Goal: Book appointment/travel/reservation

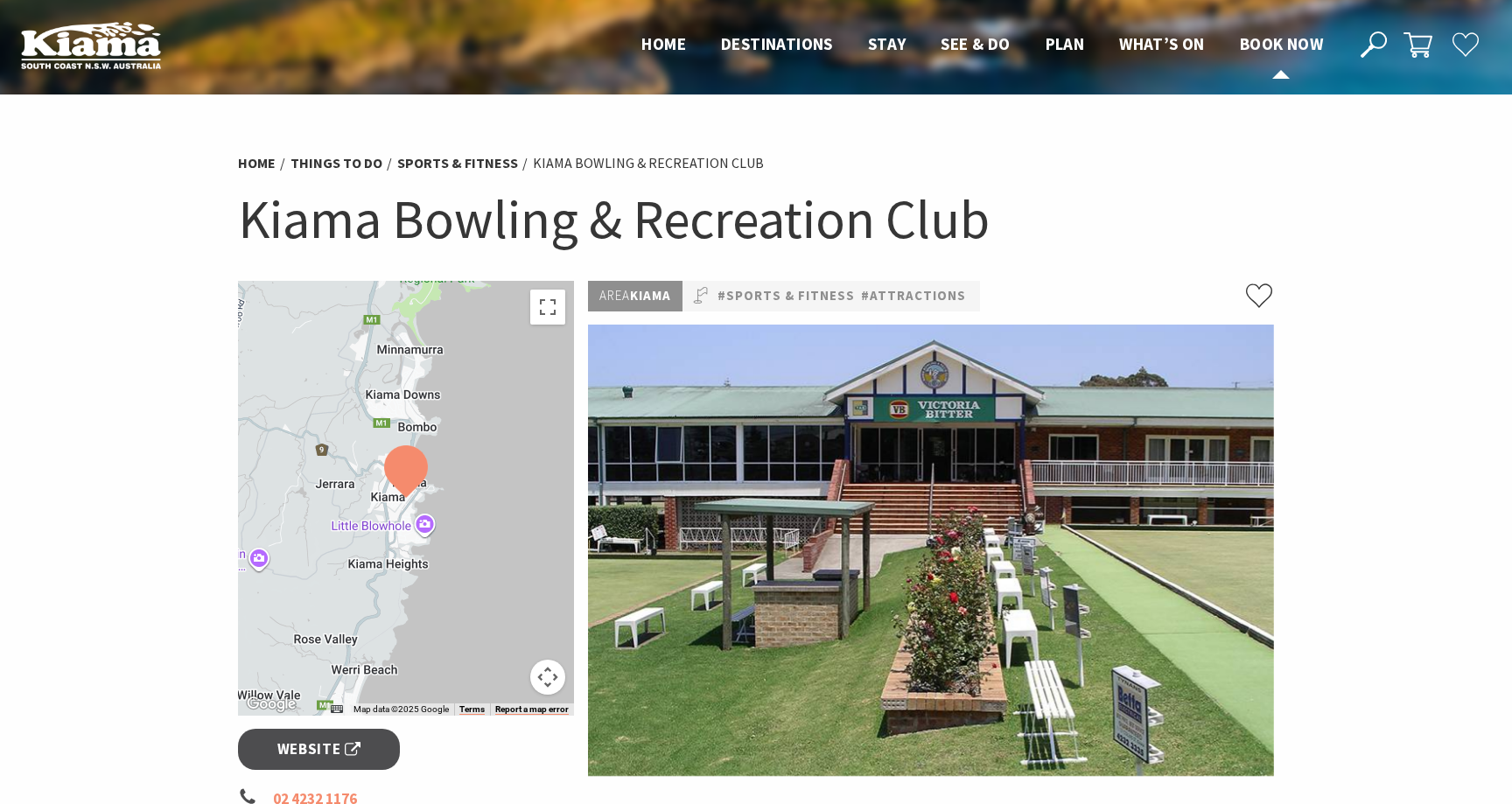
click at [1267, 48] on span "Book now" at bounding box center [1282, 44] width 84 height 21
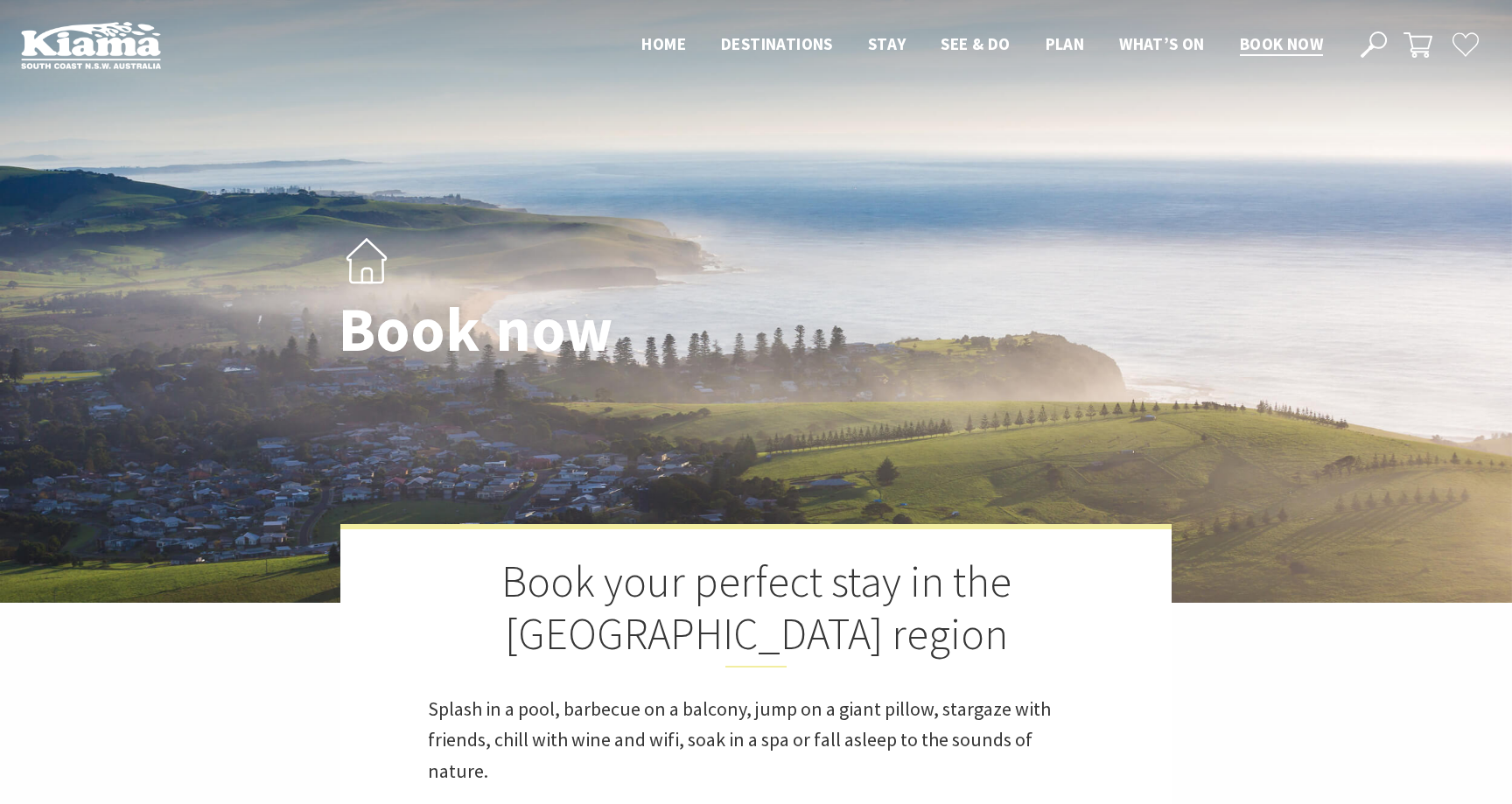
select select "3"
select select "2"
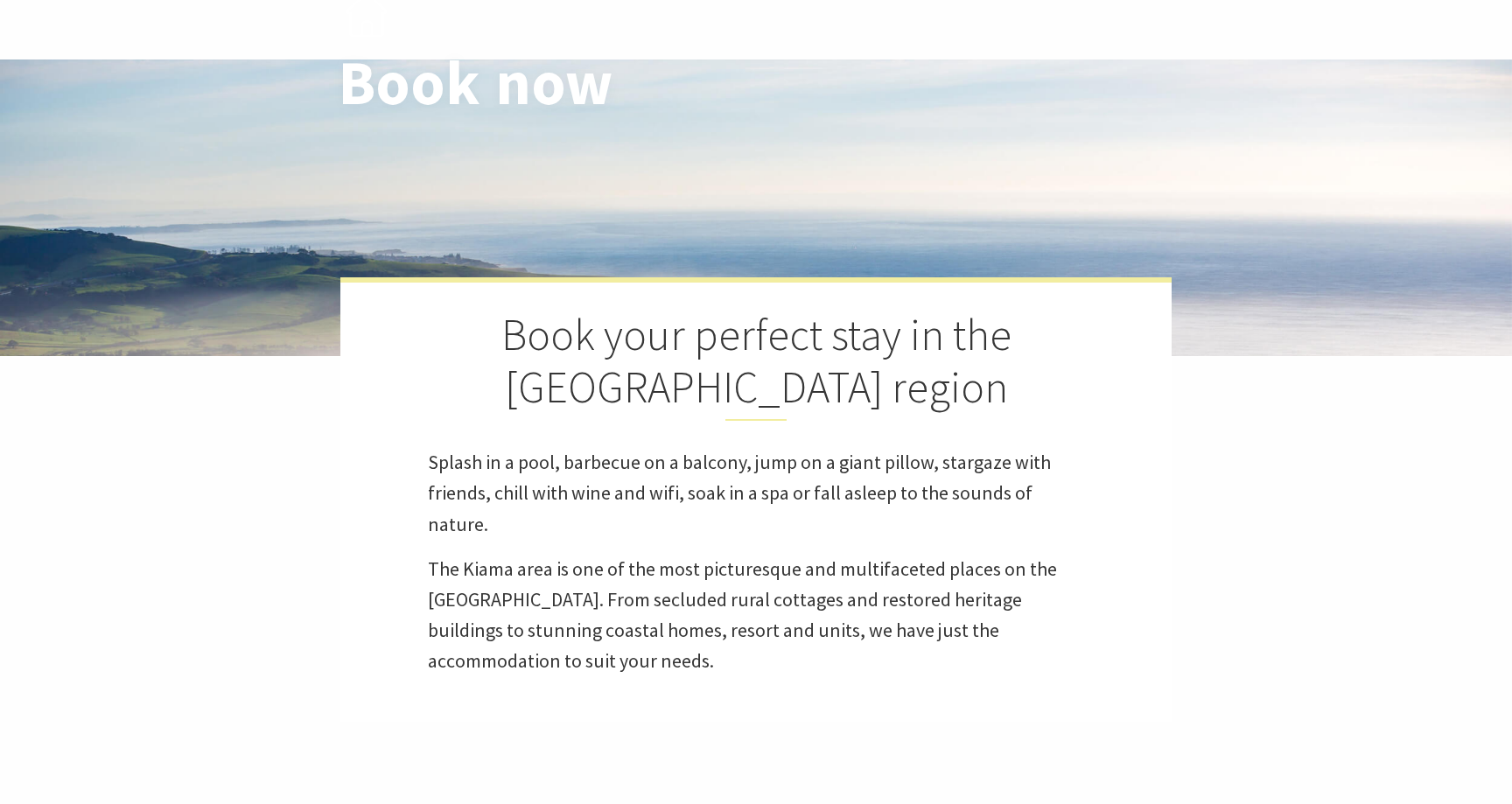
scroll to position [217, 0]
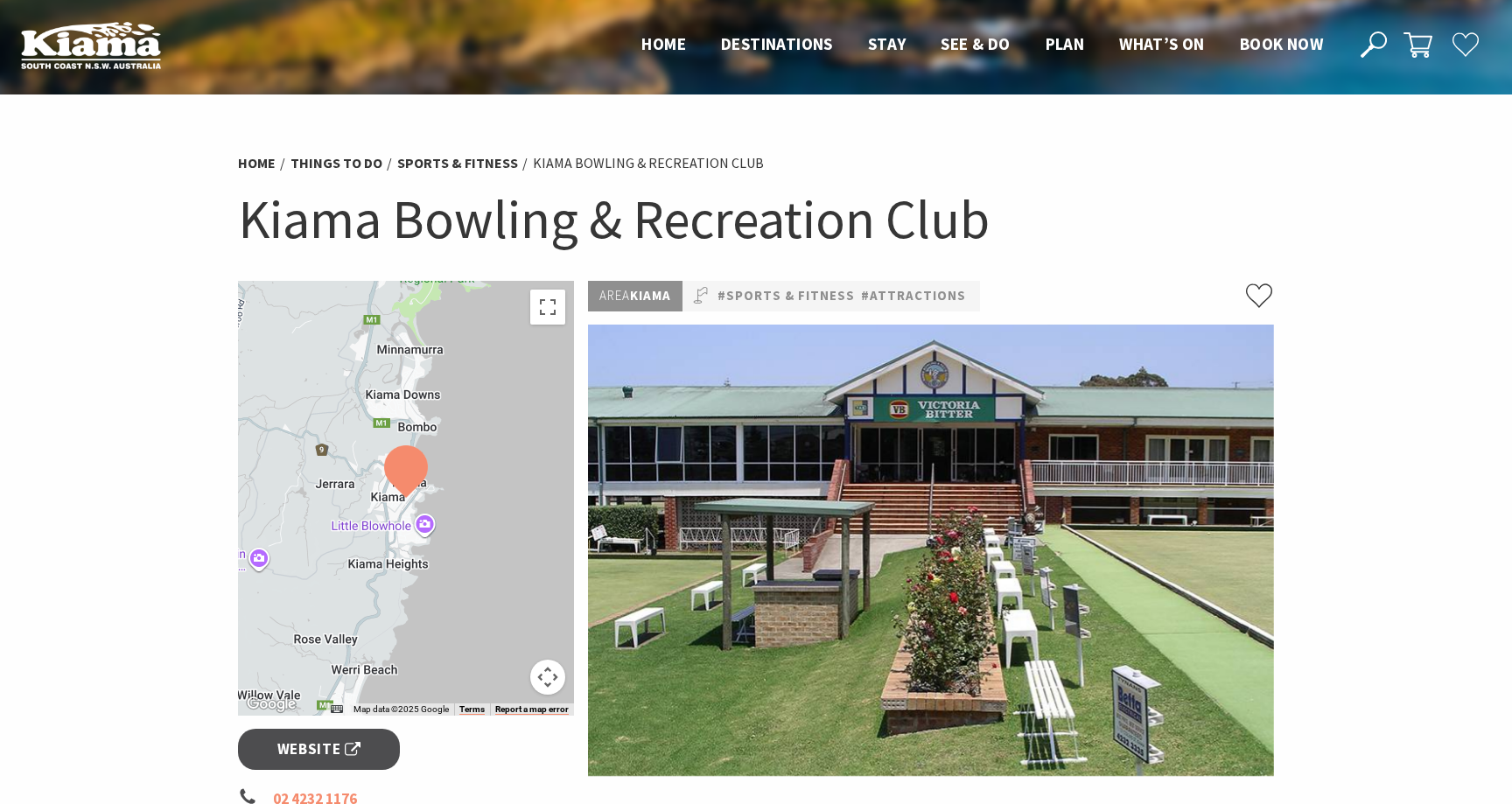
click at [1253, 59] on nav "Close Nav Home Destinations Towns & Villages Kiama Gerringong Gerroa Jamberoo M…" at bounding box center [982, 45] width 717 height 29
click at [1268, 53] on span "Book now" at bounding box center [1282, 44] width 84 height 21
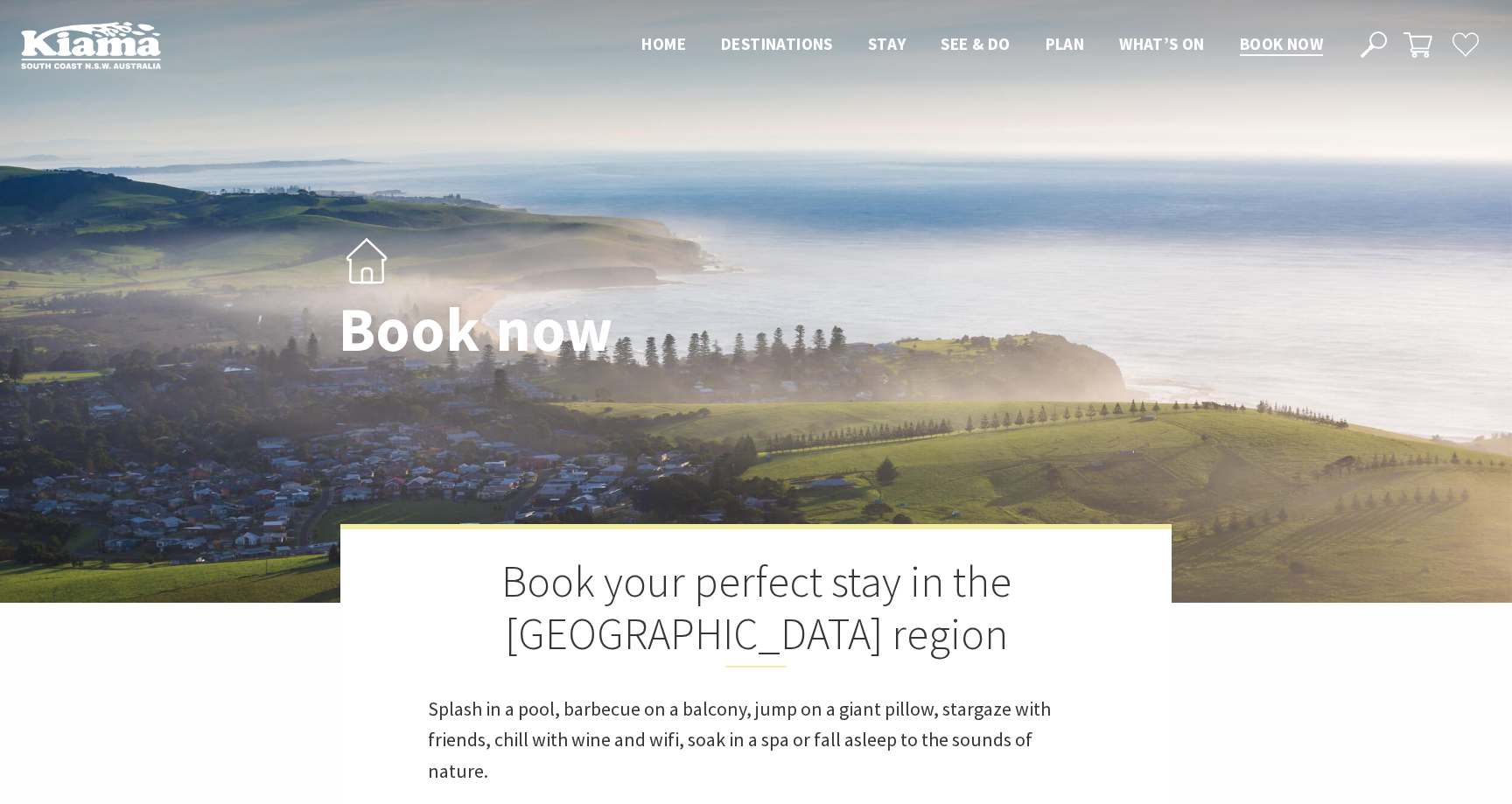
select select "3"
select select "2"
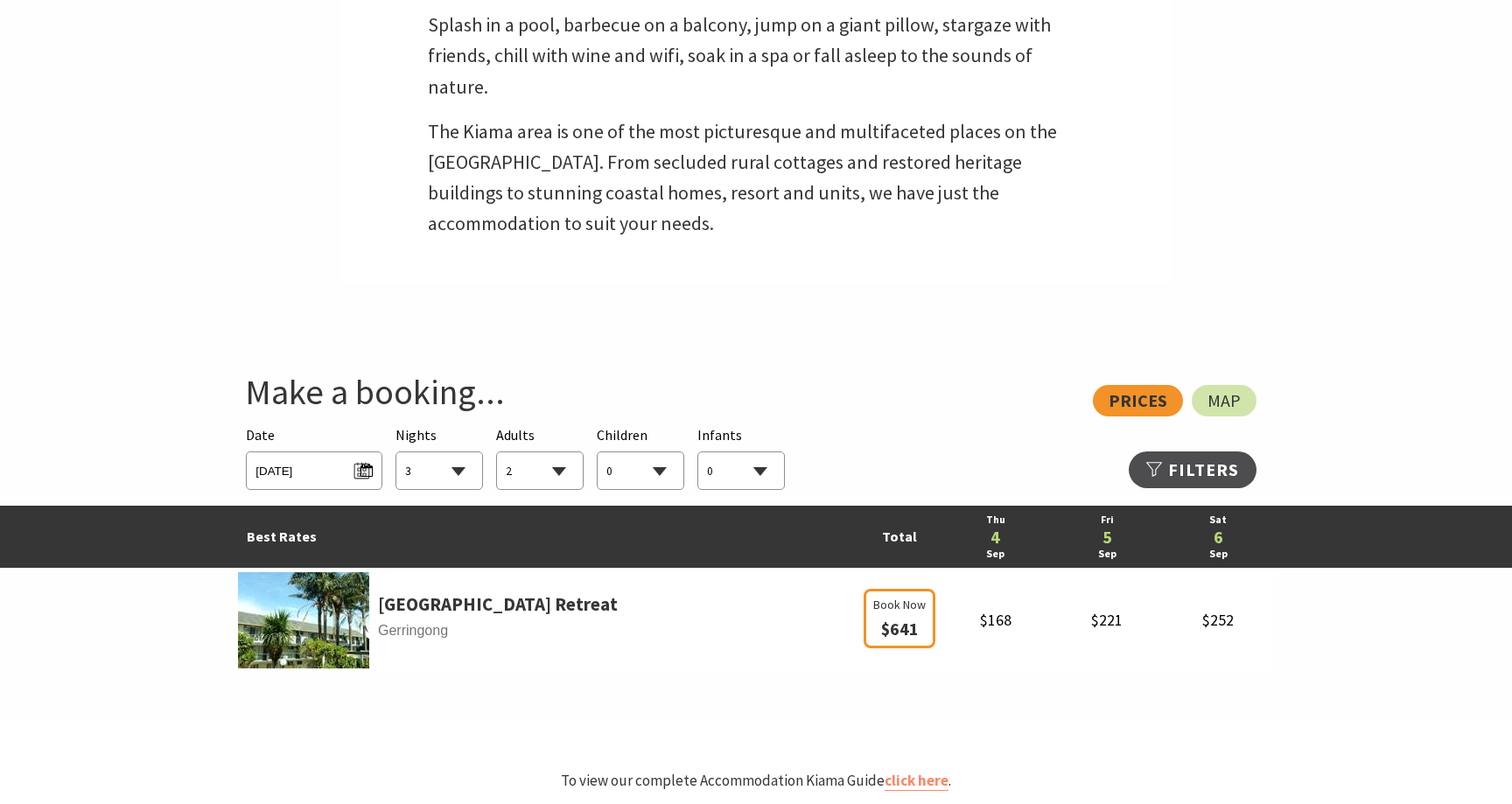
scroll to position [711, 0]
